Goal: Task Accomplishment & Management: Use online tool/utility

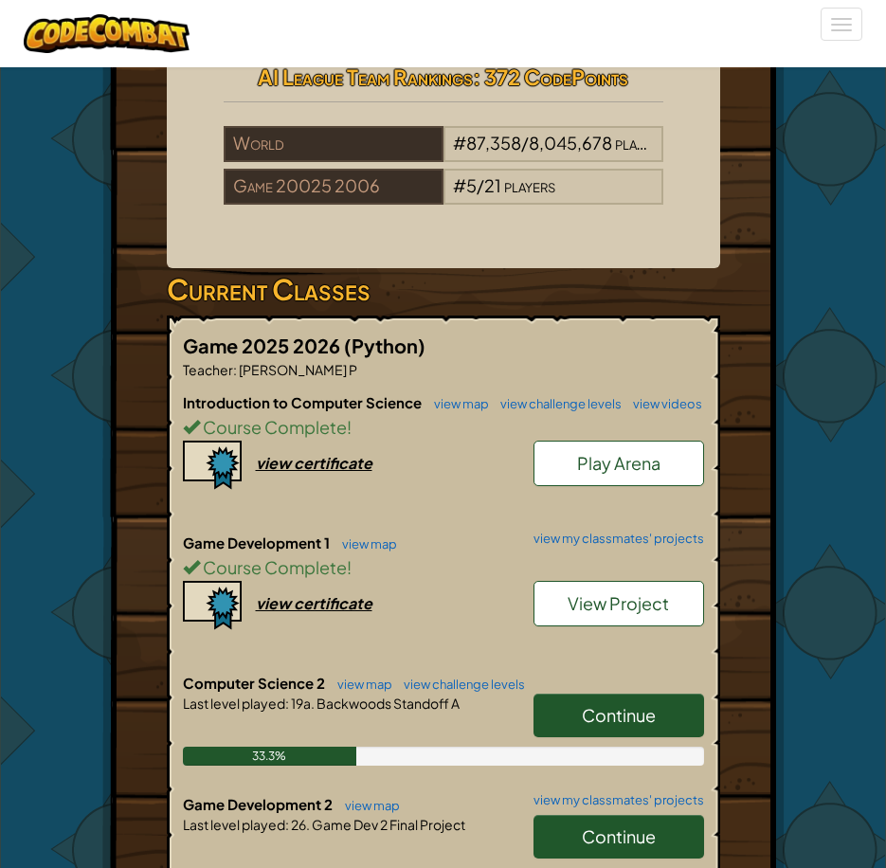
scroll to position [569, 0]
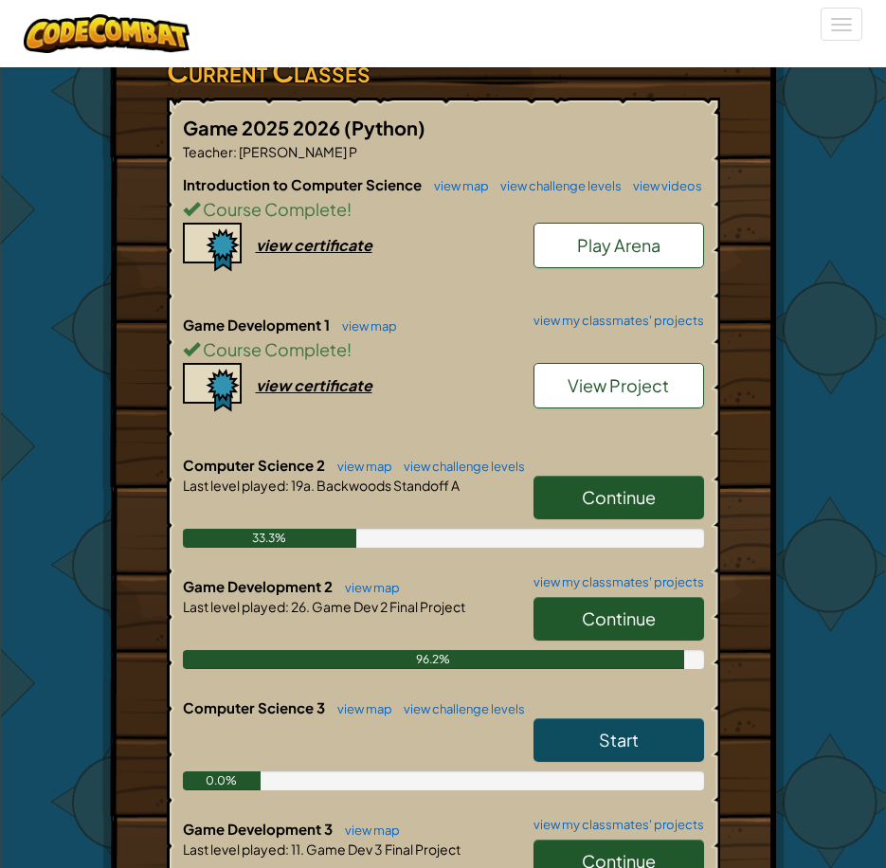
click at [582, 501] on span "Continue" at bounding box center [619, 497] width 74 height 22
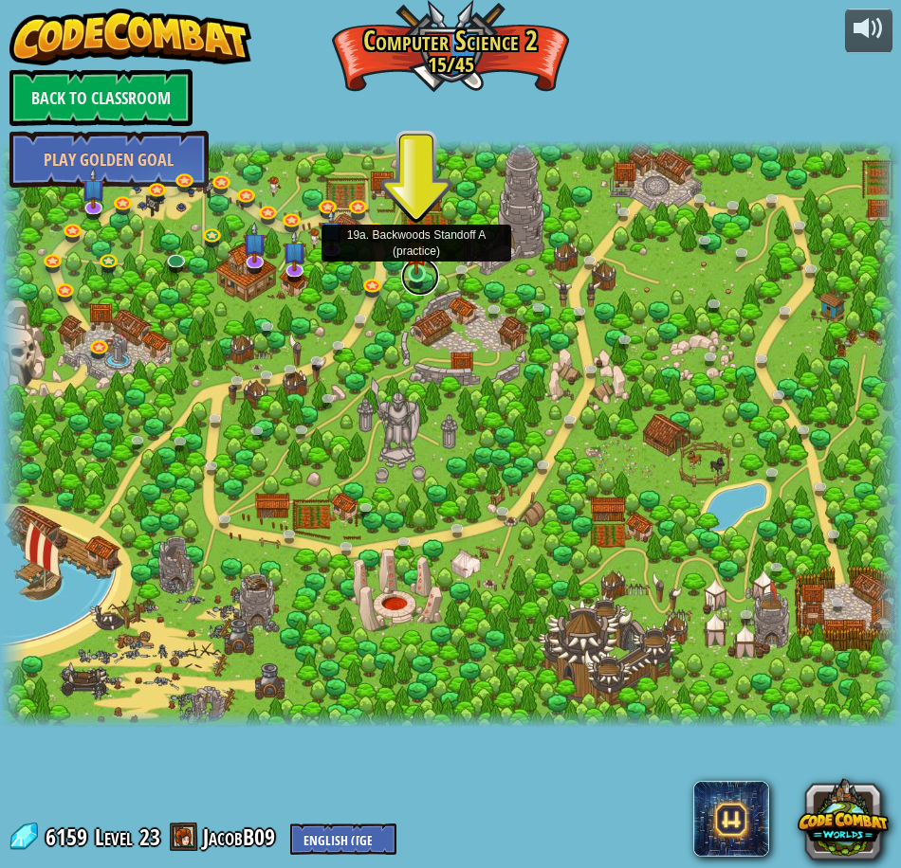
click at [403, 270] on link at bounding box center [420, 277] width 38 height 38
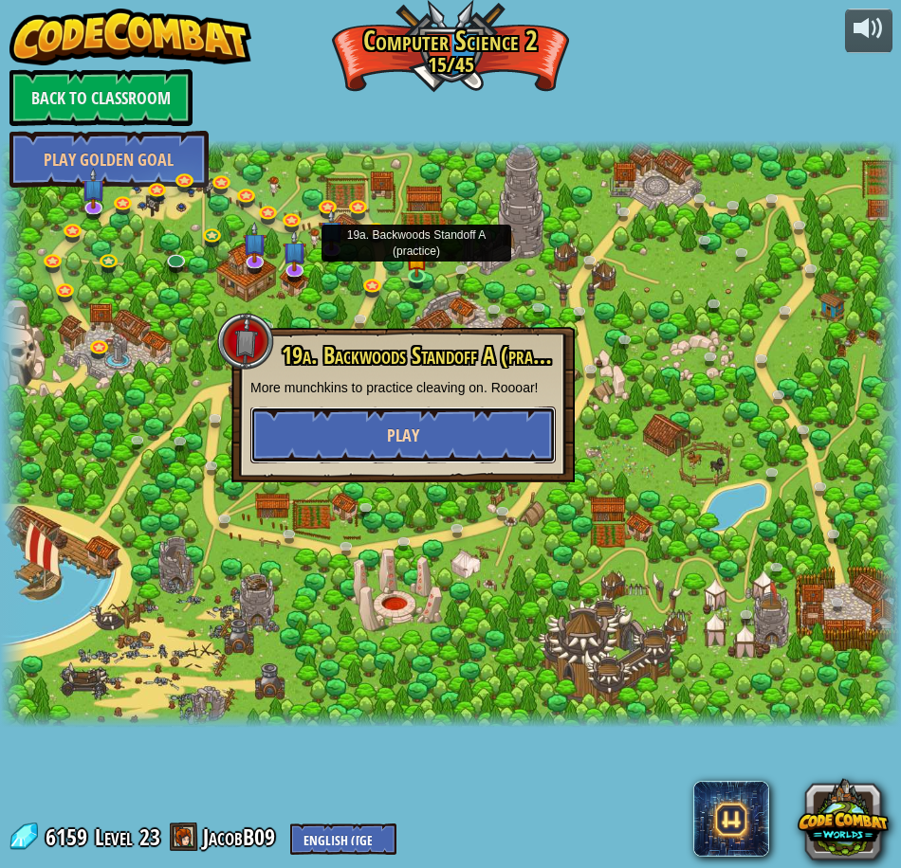
click at [397, 425] on span "Play" at bounding box center [403, 436] width 32 height 24
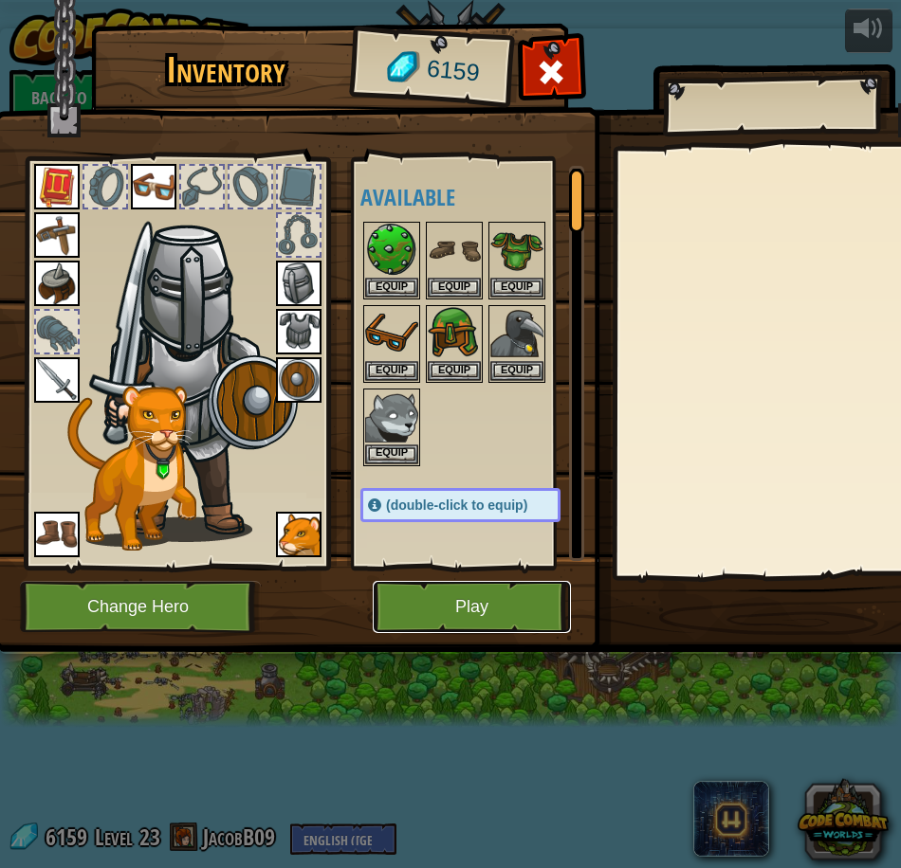
click at [440, 604] on button "Play" at bounding box center [472, 607] width 198 height 52
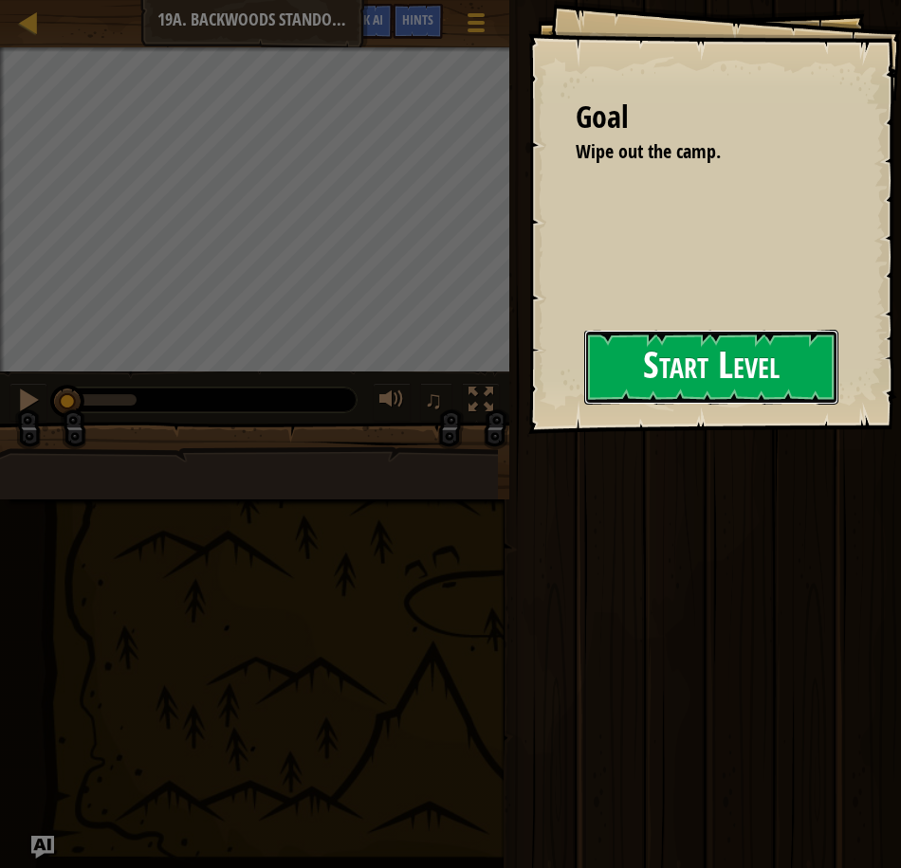
click at [634, 355] on button "Start Level" at bounding box center [711, 367] width 254 height 75
